Goal: Transaction & Acquisition: Purchase product/service

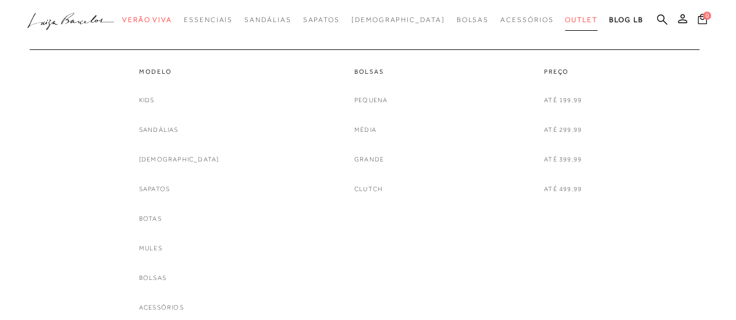
click at [565, 23] on span "Outlet" at bounding box center [581, 20] width 33 height 8
click at [165, 189] on link "Sapatos" at bounding box center [154, 189] width 31 height 12
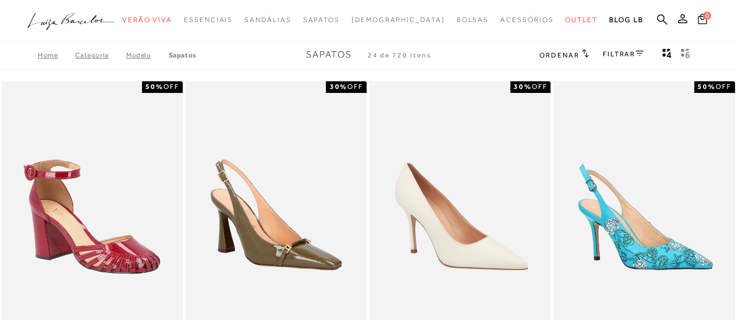
click at [82, 55] on link "Categoria" at bounding box center [100, 55] width 51 height 8
click at [94, 56] on link "Categoria" at bounding box center [100, 55] width 51 height 8
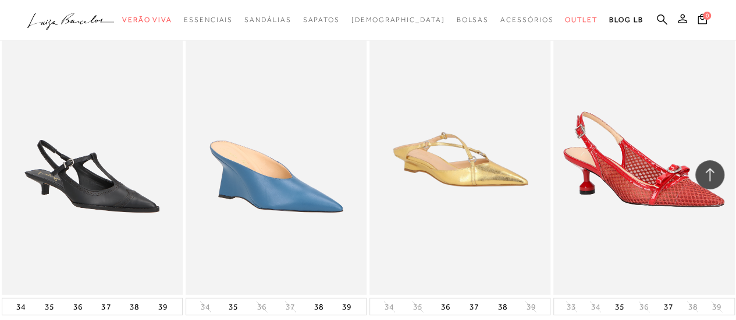
scroll to position [1592, 0]
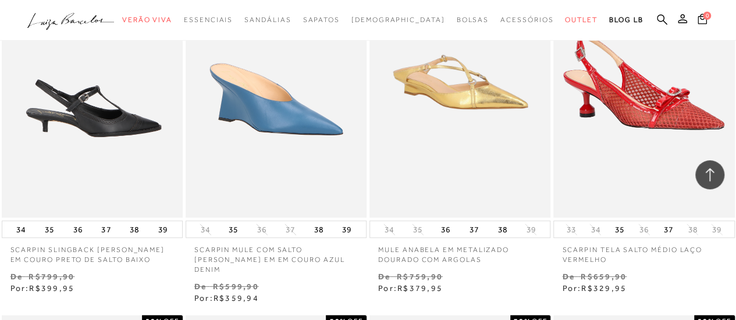
click at [102, 117] on img at bounding box center [93, 82] width 180 height 272
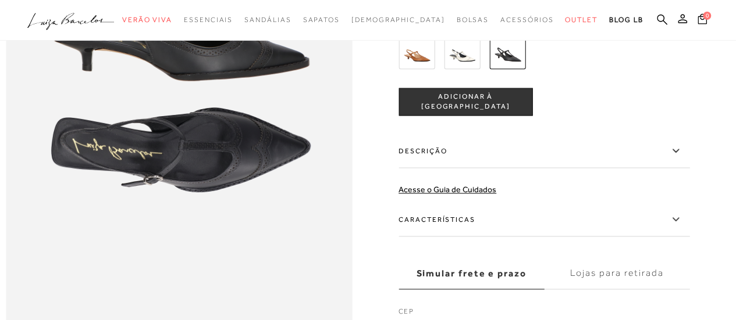
scroll to position [756, 0]
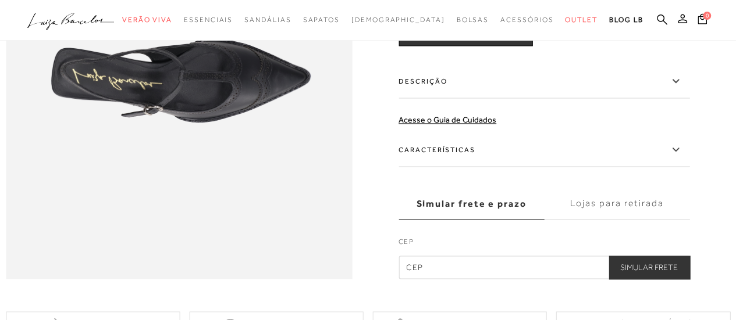
click at [679, 157] on icon at bounding box center [675, 149] width 14 height 15
click at [0, 0] on input "Características" at bounding box center [0, 0] width 0 height 0
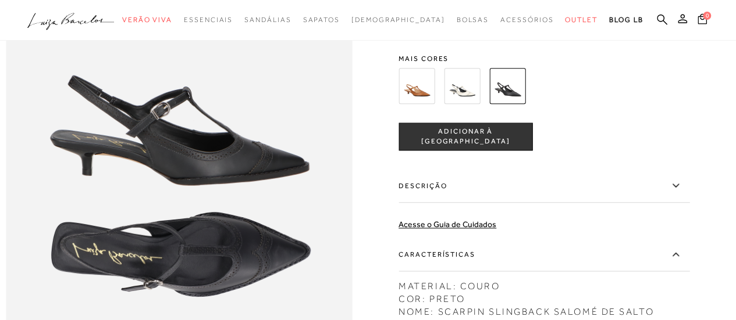
scroll to position [523, 0]
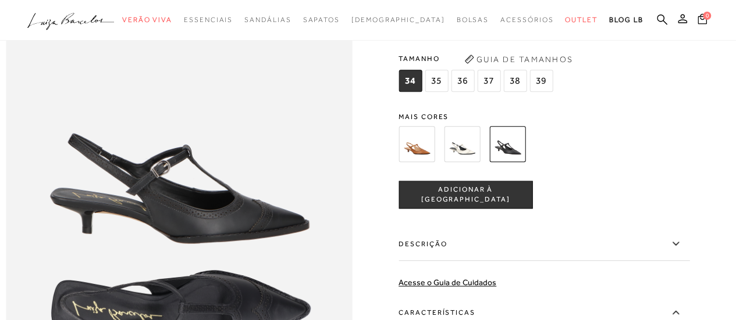
click at [438, 92] on span "35" at bounding box center [436, 81] width 23 height 22
click at [463, 209] on button "ADICIONAR À [GEOGRAPHIC_DATA]" at bounding box center [465, 195] width 134 height 28
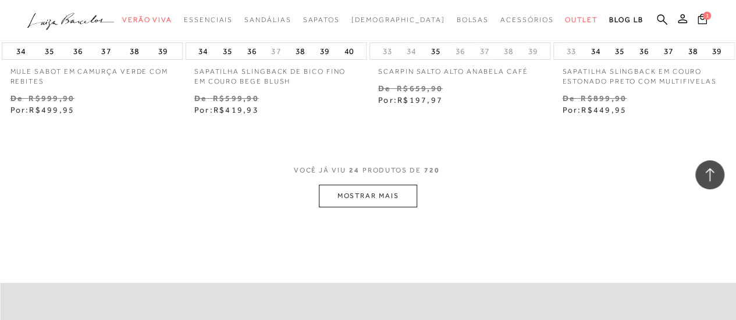
scroll to position [2154, 0]
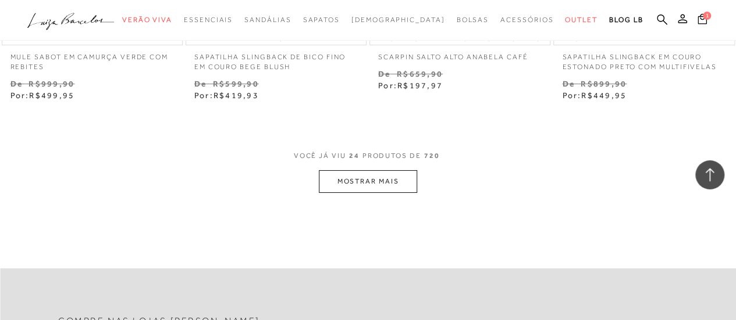
click at [356, 170] on button "MOSTRAR MAIS" at bounding box center [368, 181] width 98 height 23
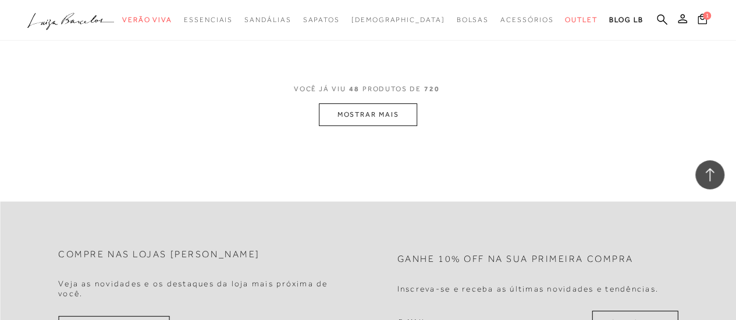
scroll to position [4341, 0]
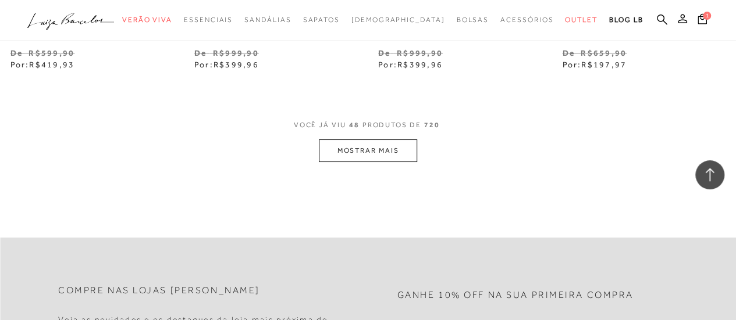
click at [352, 140] on button "MOSTRAR MAIS" at bounding box center [368, 151] width 98 height 23
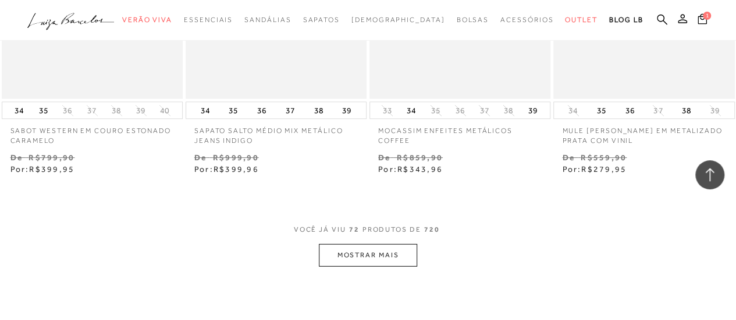
scroll to position [6551, 0]
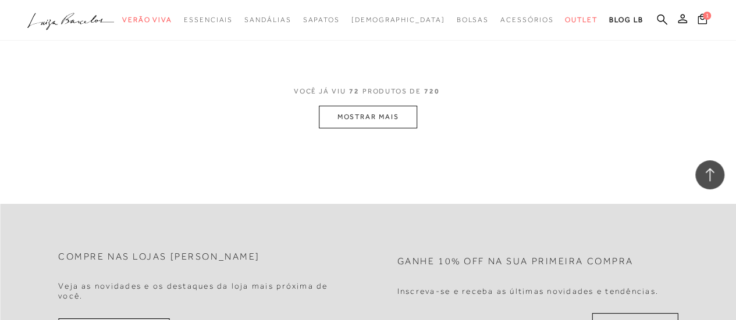
click at [377, 106] on button "MOSTRAR MAIS" at bounding box center [368, 117] width 98 height 23
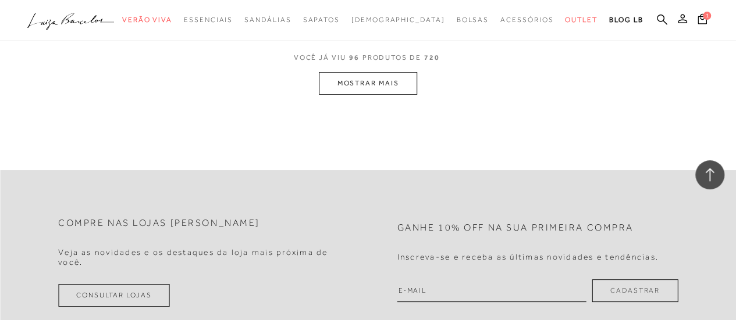
scroll to position [8738, 0]
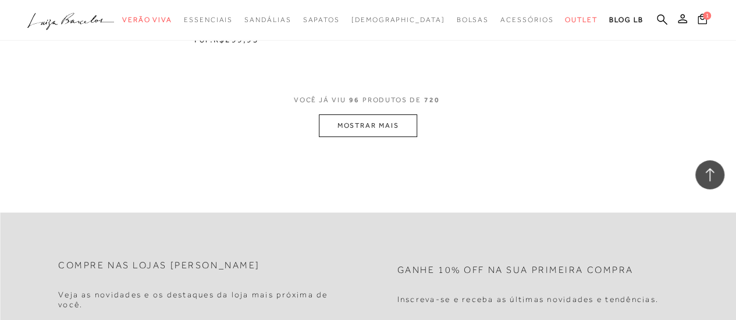
click at [365, 115] on button "MOSTRAR MAIS" at bounding box center [368, 126] width 98 height 23
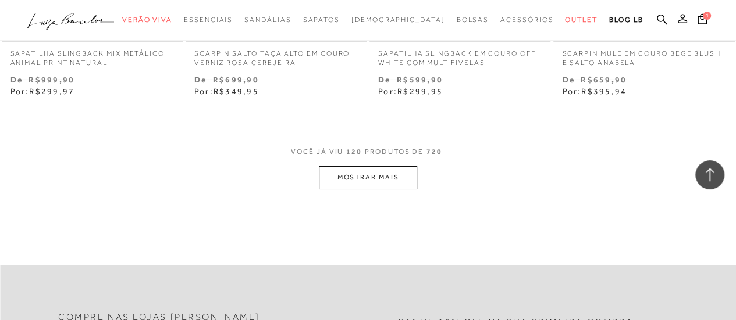
scroll to position [10890, 0]
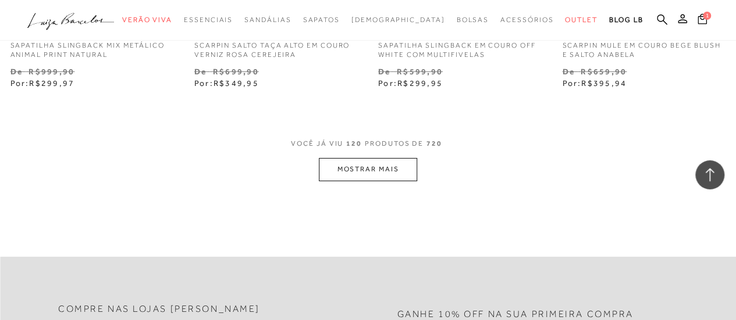
click at [402, 158] on button "MOSTRAR MAIS" at bounding box center [368, 169] width 98 height 23
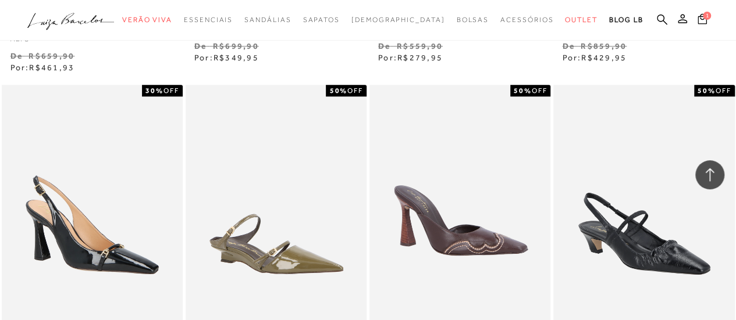
scroll to position [11762, 0]
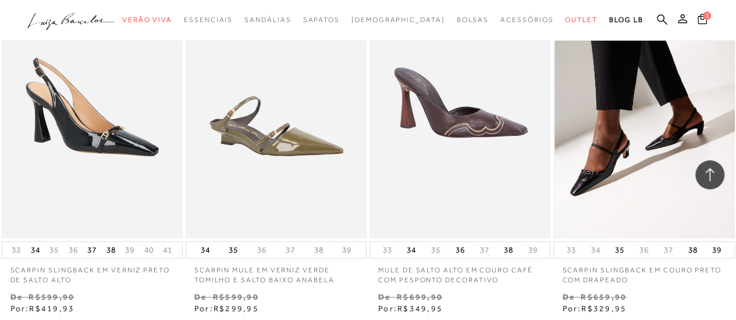
click at [620, 108] on img at bounding box center [644, 103] width 180 height 272
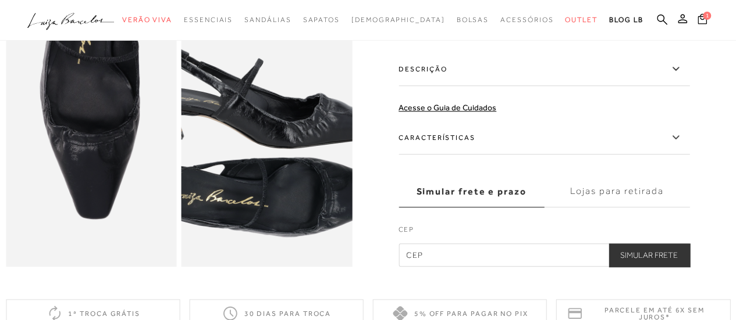
scroll to position [523, 0]
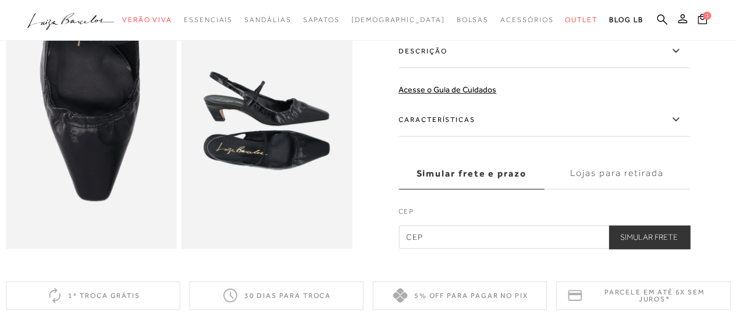
click at [477, 134] on label "Características" at bounding box center [543, 120] width 291 height 34
click at [0, 0] on input "Características" at bounding box center [0, 0] width 0 height 0
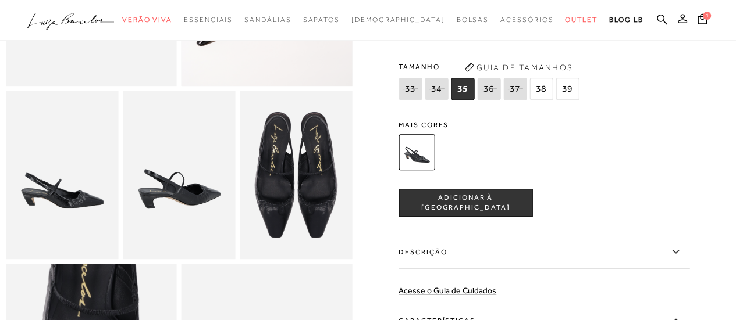
scroll to position [174, 0]
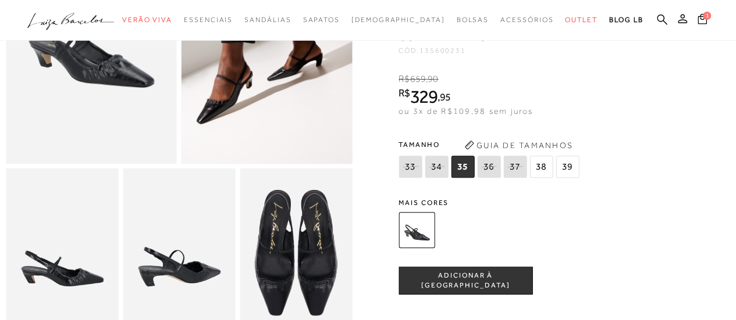
click at [463, 178] on span "35" at bounding box center [462, 167] width 23 height 22
click at [463, 291] on span "ADICIONAR À [GEOGRAPHIC_DATA]" at bounding box center [465, 281] width 133 height 20
